Goal: Information Seeking & Learning: Learn about a topic

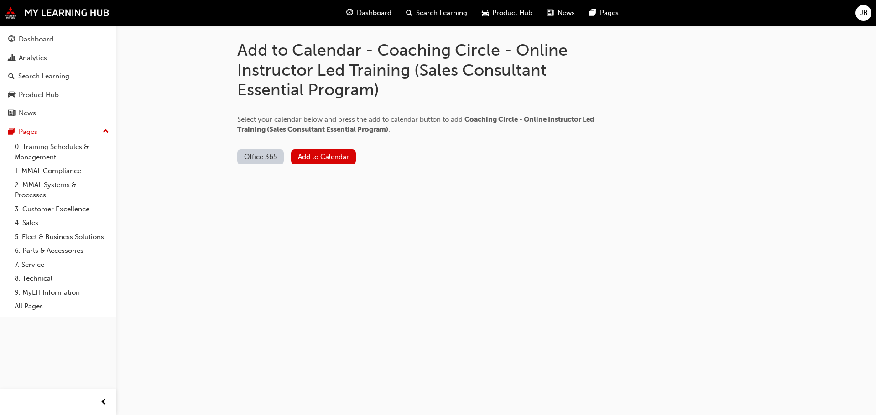
click at [387, 10] on span "Dashboard" at bounding box center [374, 13] width 35 height 10
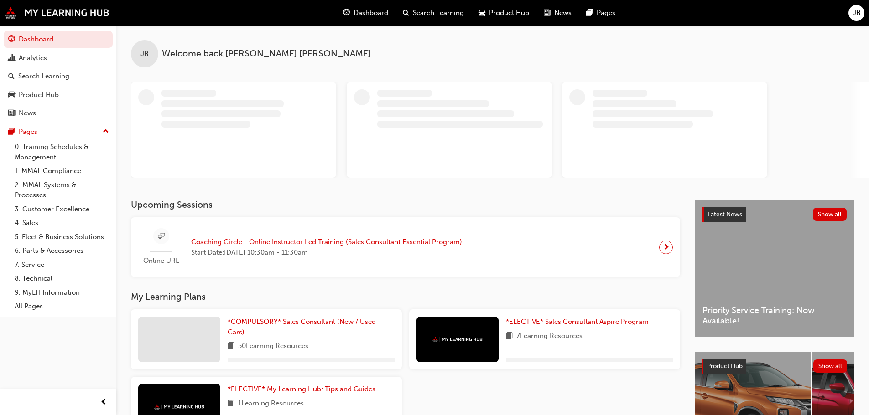
click at [347, 317] on div "*COMPULSORY* Sales Consultant (New / Used Cars) 50 Learning Resources" at bounding box center [266, 340] width 271 height 60
click at [341, 325] on span "*COMPULSORY* Sales Consultant (New / Used Cars)" at bounding box center [302, 327] width 148 height 19
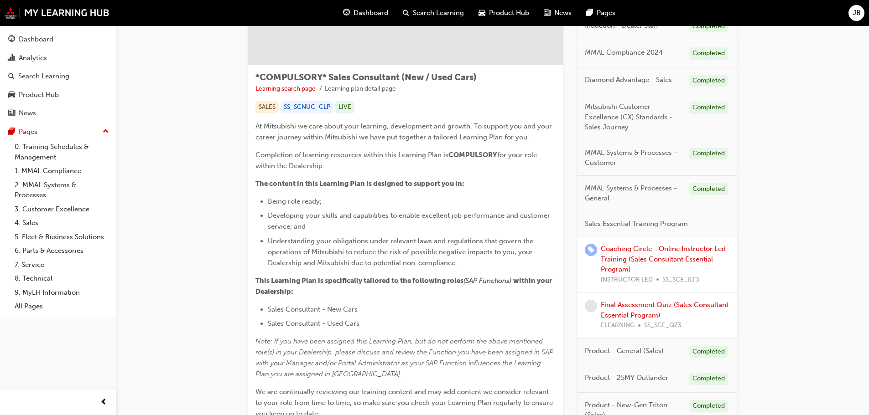
scroll to position [270, 0]
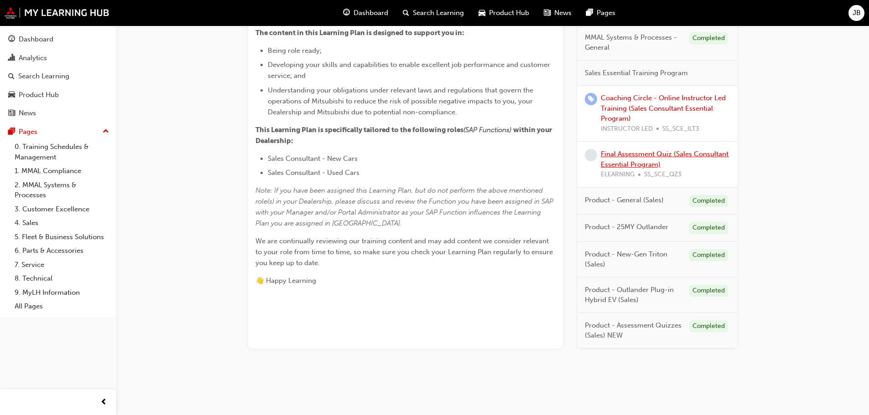
click at [706, 157] on link "Final Assessment Quiz (Sales Consultant Essential Program)" at bounding box center [665, 159] width 128 height 19
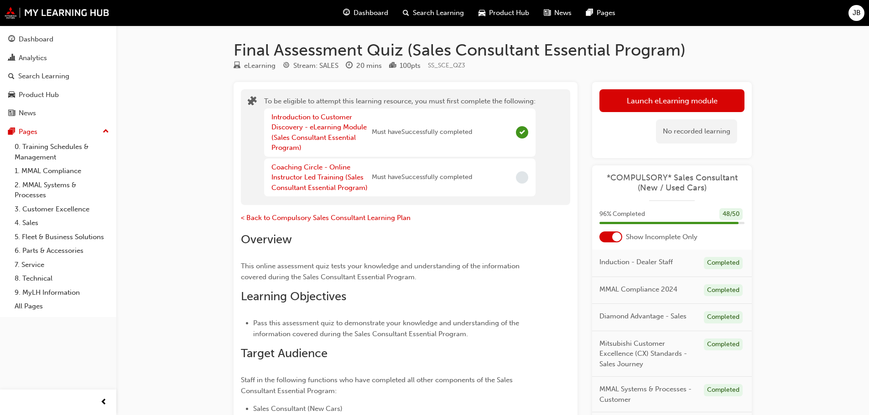
click at [350, 12] on div "Dashboard" at bounding box center [366, 13] width 60 height 19
